Goal: Information Seeking & Learning: Learn about a topic

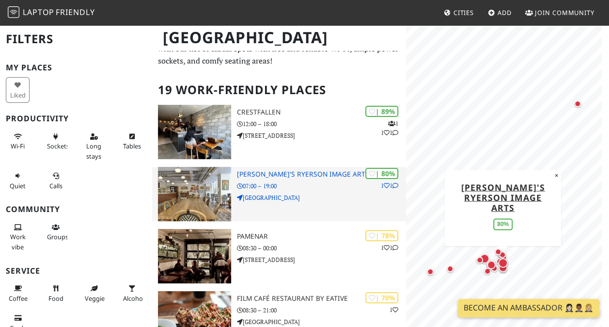
scroll to position [48, 0]
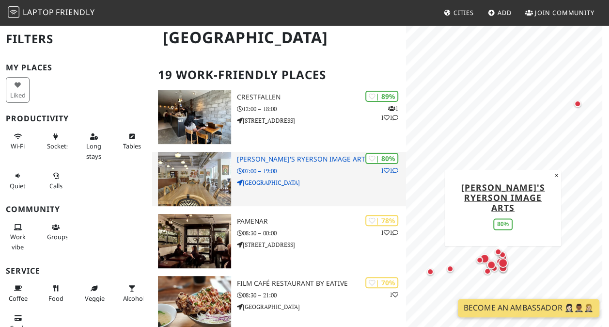
click at [277, 158] on h3 "Balzac's Ryerson Image Arts" at bounding box center [321, 159] width 169 height 8
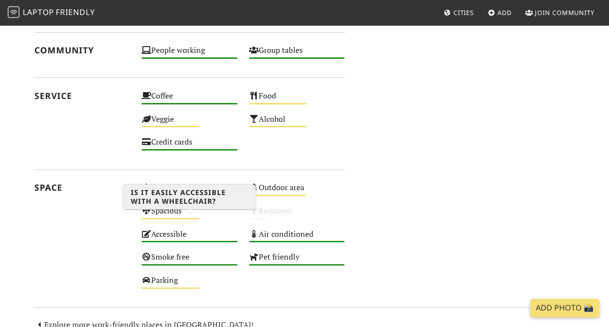
scroll to position [627, 0]
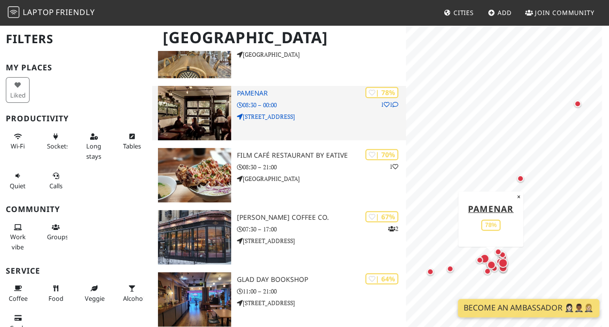
scroll to position [194, 0]
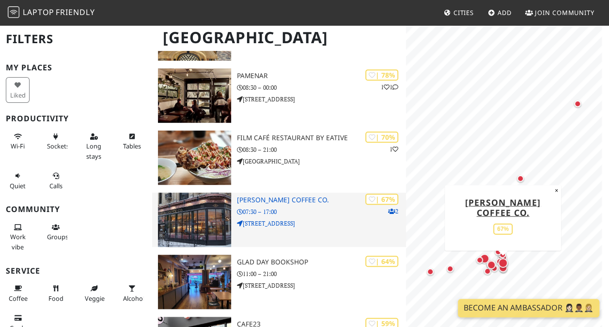
click at [265, 201] on h3 "[PERSON_NAME] Coffee Co." at bounding box center [321, 200] width 169 height 8
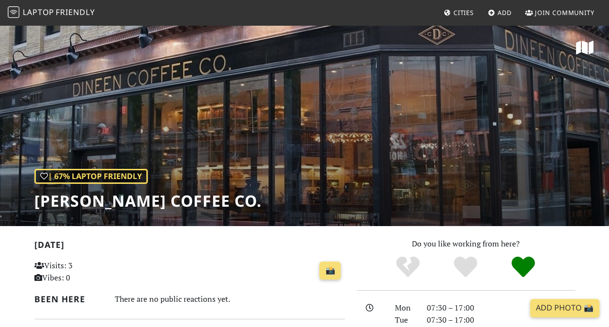
scroll to position [97, 0]
